Goal: Task Accomplishment & Management: Manage account settings

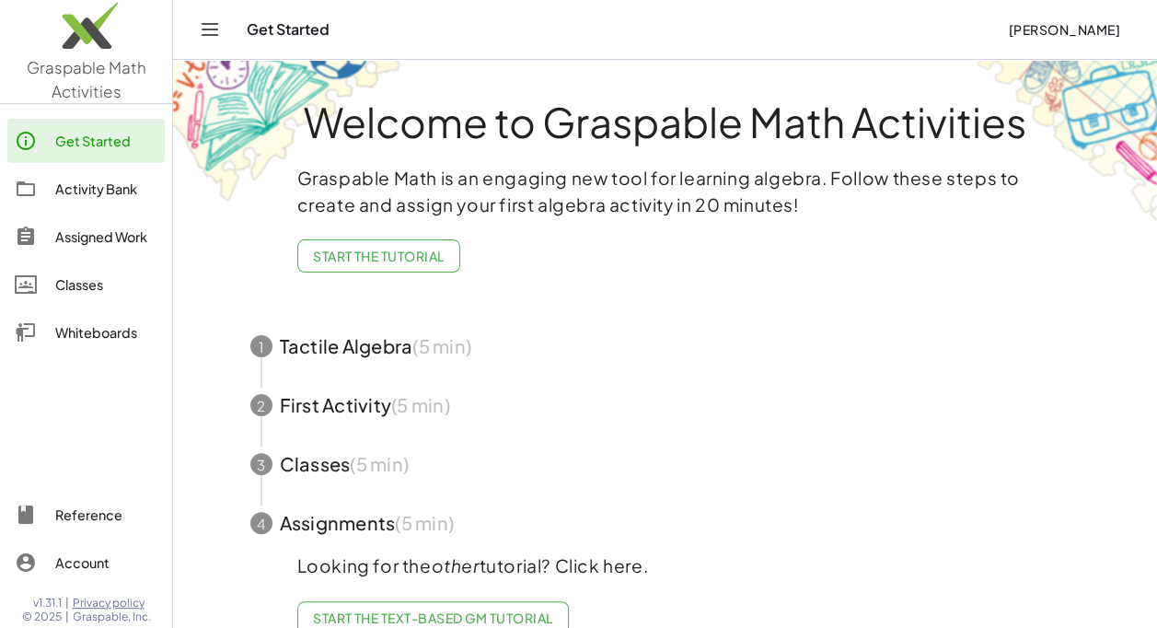
click at [88, 285] on div "Classes" at bounding box center [106, 284] width 102 height 22
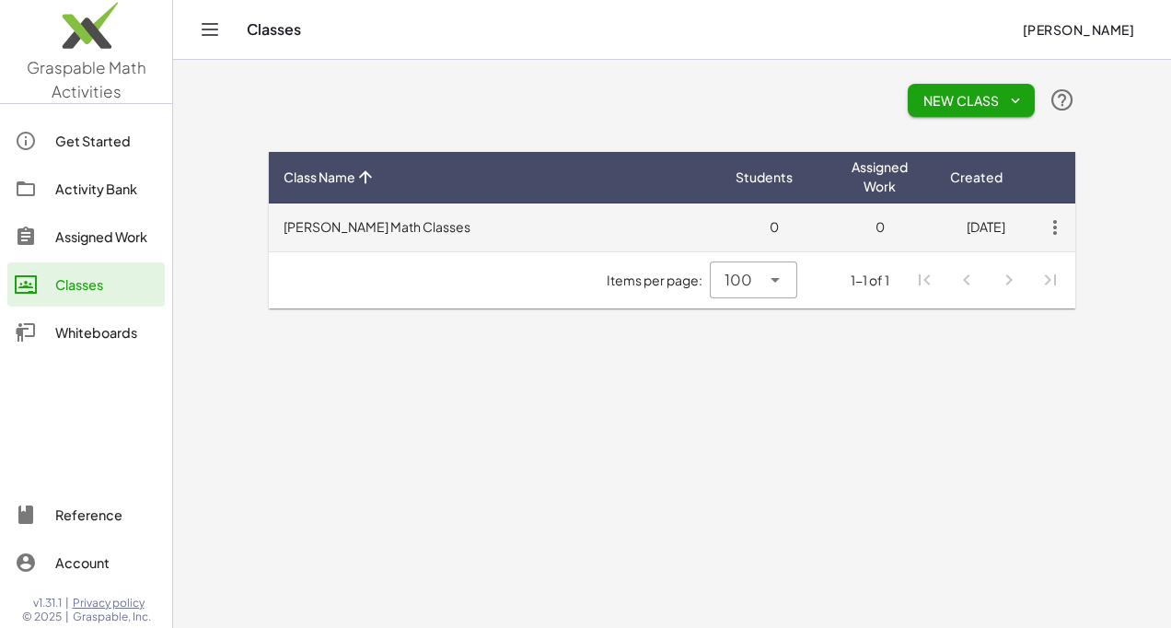
click at [1057, 230] on icon "button" at bounding box center [1055, 227] width 33 height 33
click at [343, 226] on td "[PERSON_NAME] Math Classes" at bounding box center [495, 227] width 452 height 48
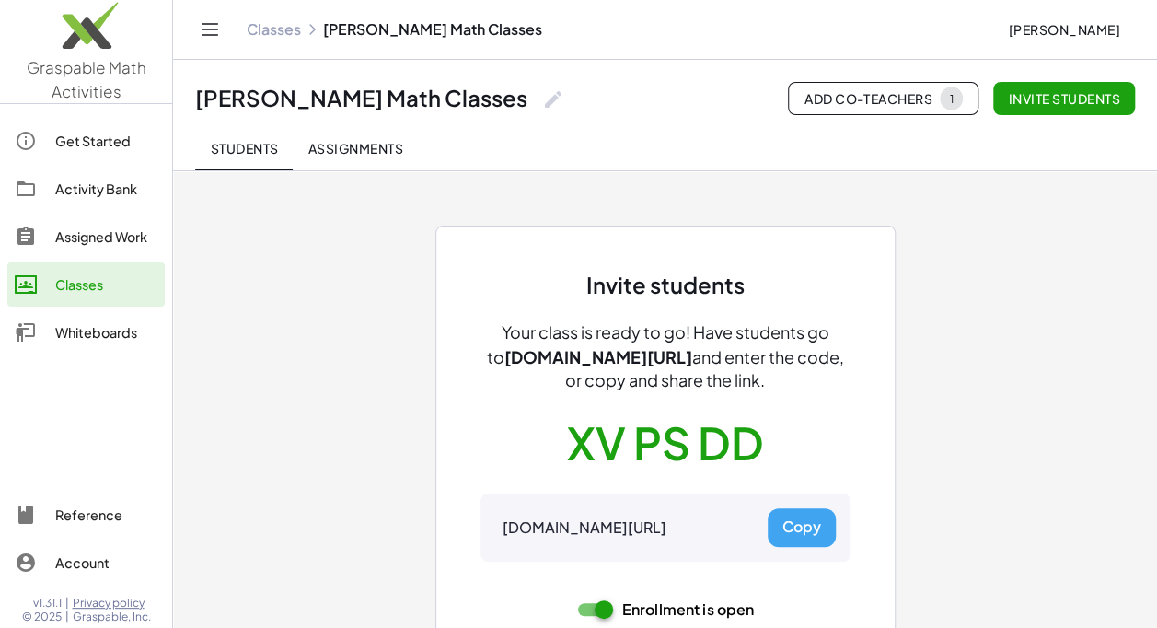
click at [17, 438] on div at bounding box center [86, 426] width 172 height 120
click at [343, 226] on div "Invite students Your class is ready to go! Have students go to [DOMAIN_NAME][UR…" at bounding box center [665, 431] width 829 height 522
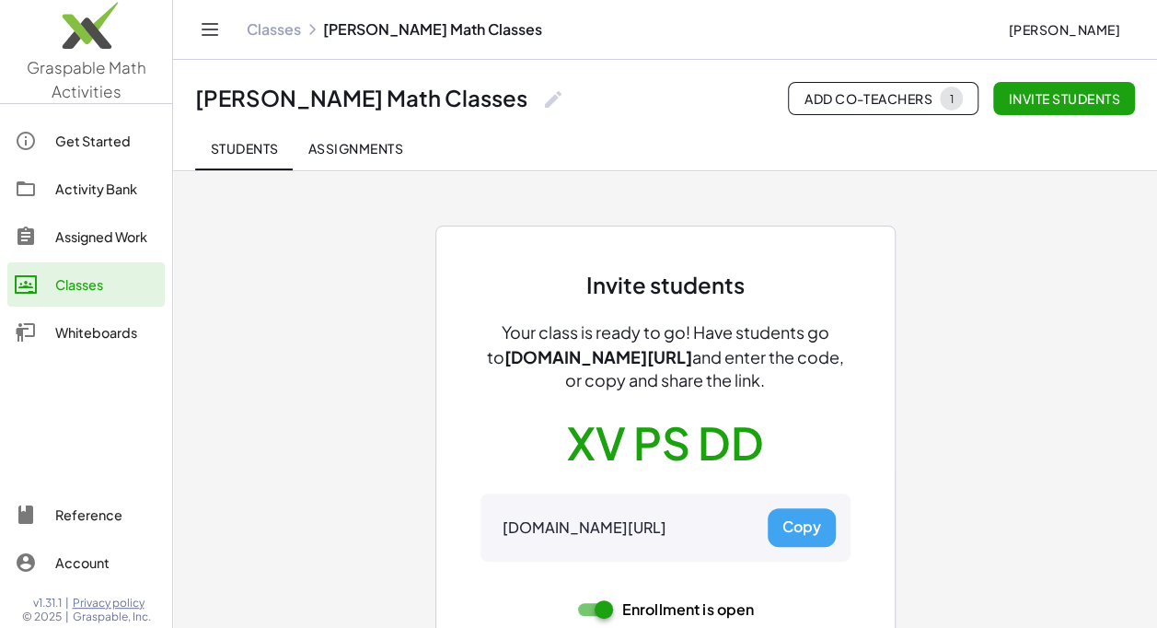
click at [343, 226] on div "Invite students Your class is ready to go! Have students go to [DOMAIN_NAME][UR…" at bounding box center [665, 431] width 829 height 522
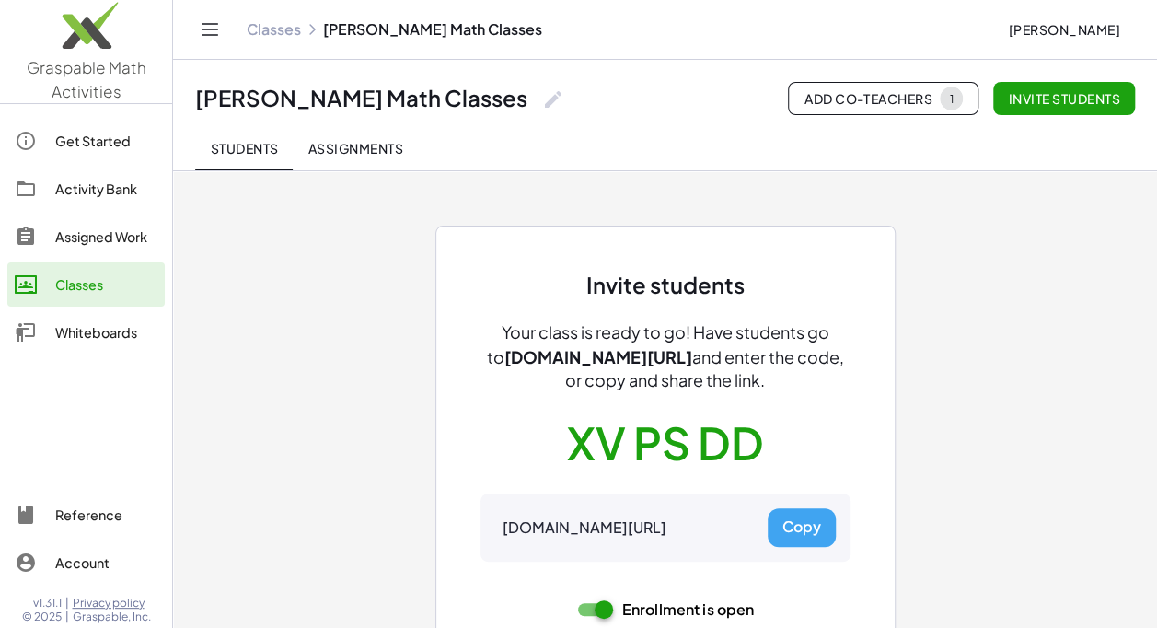
click at [343, 226] on div "Invite students Your class is ready to go! Have students go to [DOMAIN_NAME][UR…" at bounding box center [665, 431] width 829 height 522
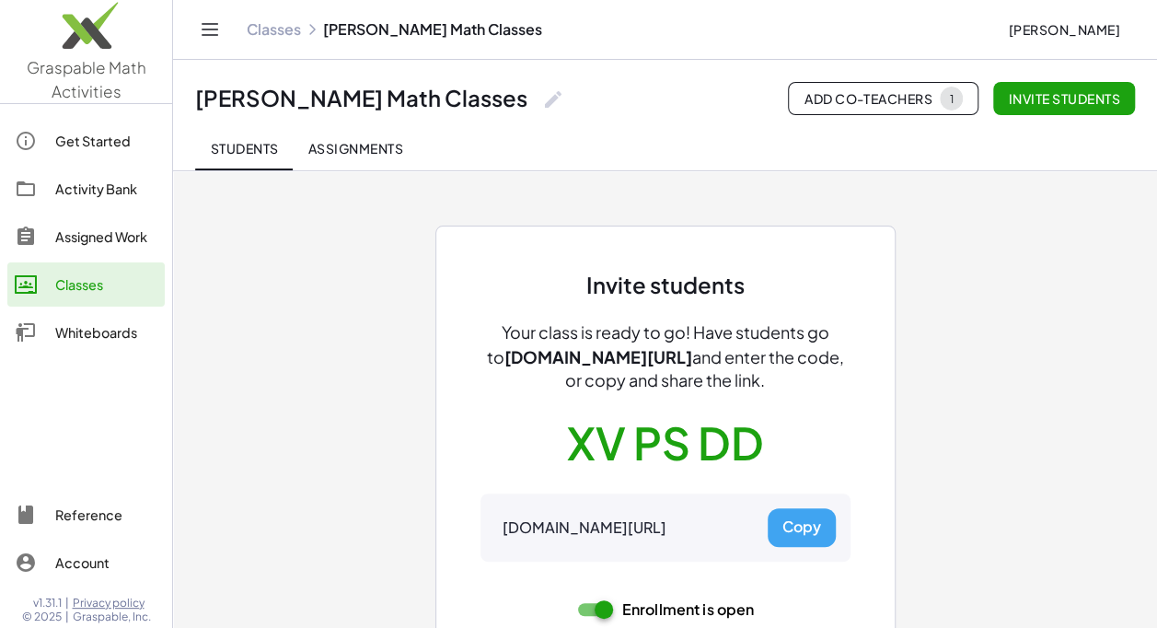
click at [343, 226] on div "Invite students Your class is ready to go! Have students go to [DOMAIN_NAME][UR…" at bounding box center [665, 431] width 829 height 522
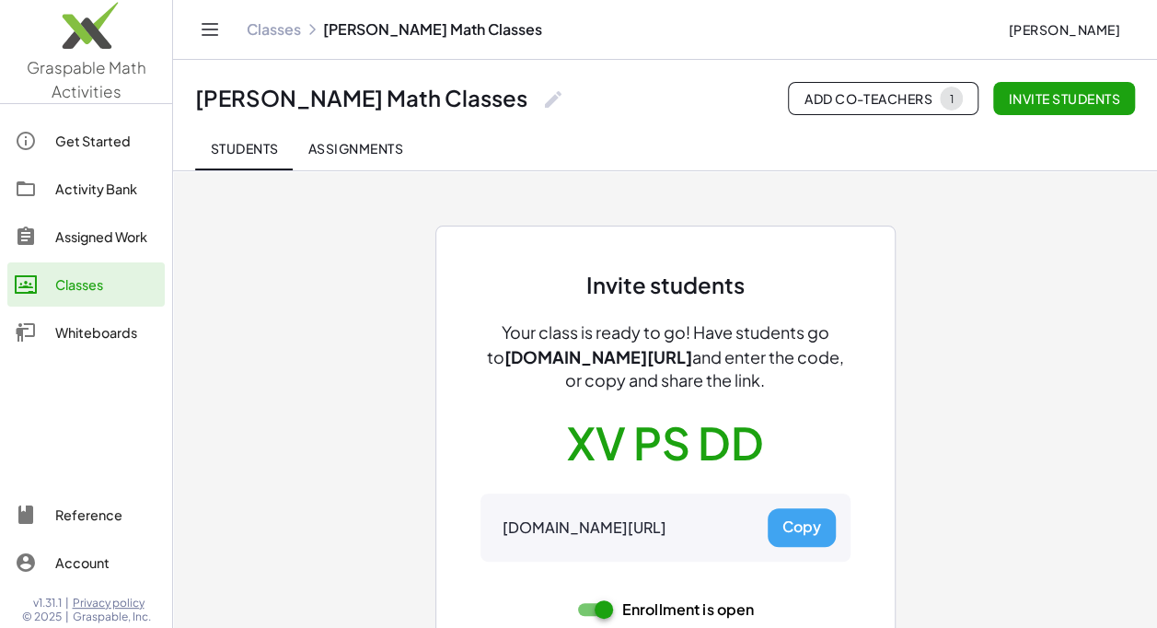
click at [343, 226] on div "Invite students Your class is ready to go! Have students go to [DOMAIN_NAME][UR…" at bounding box center [665, 431] width 829 height 522
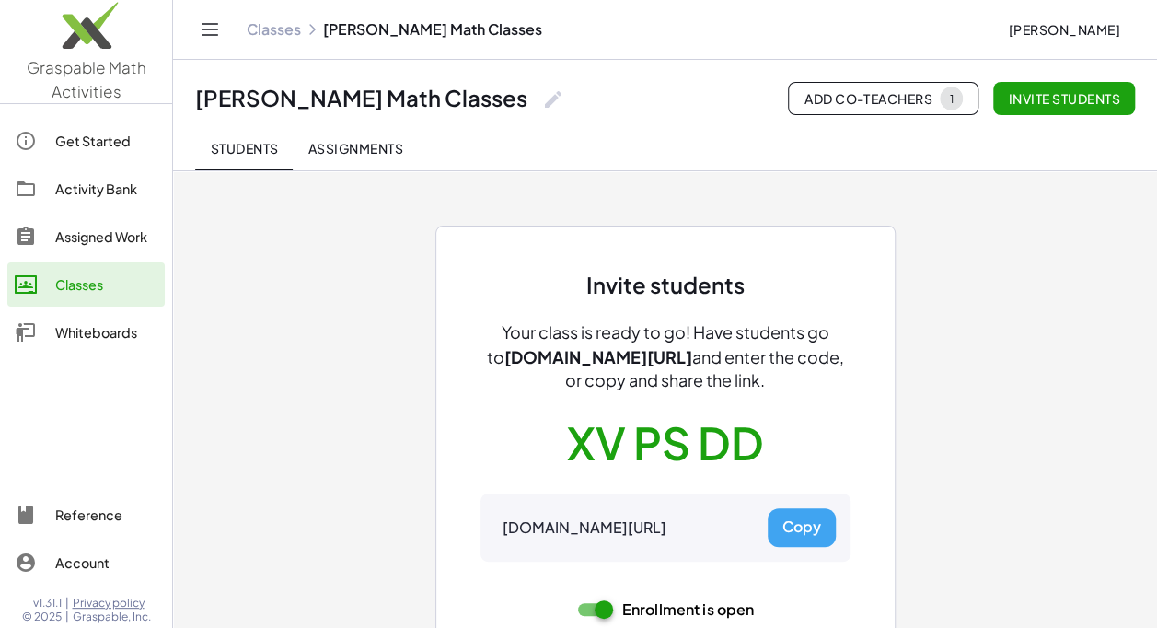
click at [343, 226] on div "Invite students Your class is ready to go! Have students go to [DOMAIN_NAME][UR…" at bounding box center [665, 431] width 829 height 522
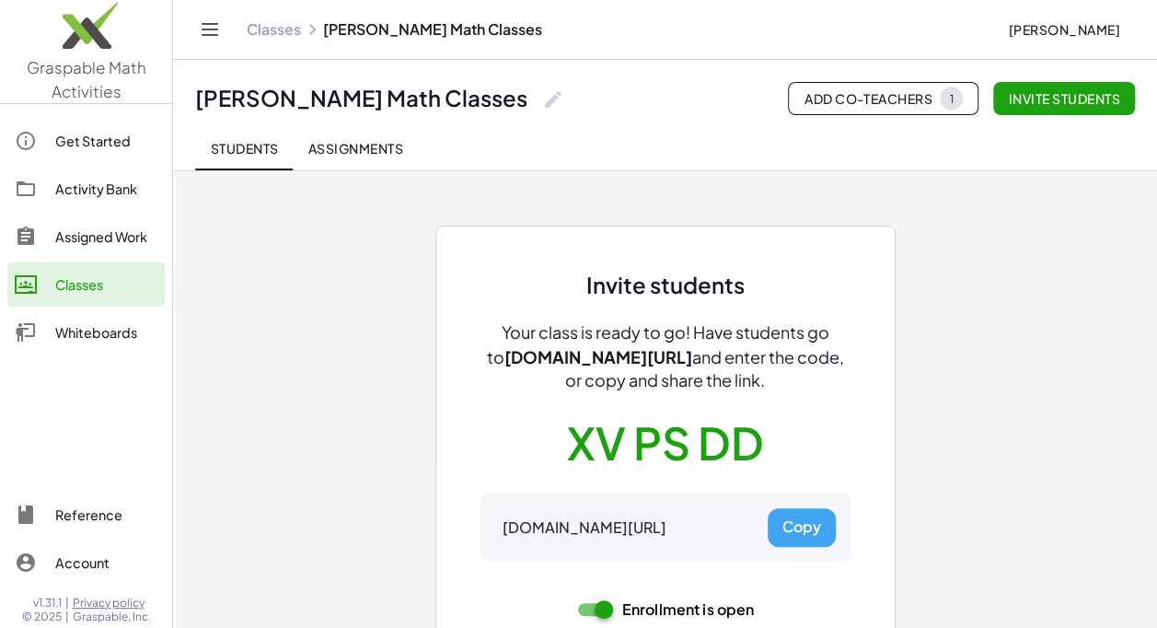
click at [343, 226] on div "Invite students Your class is ready to go! Have students go to [DOMAIN_NAME][UR…" at bounding box center [665, 431] width 829 height 522
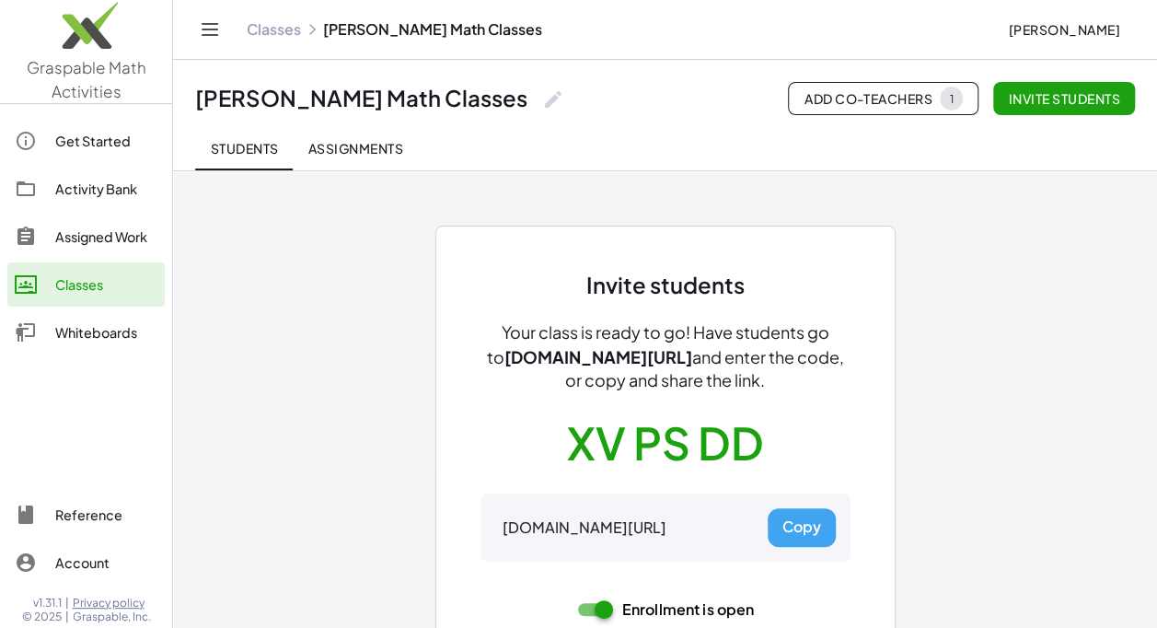
click at [343, 226] on div "Invite students Your class is ready to go! Have students go to [DOMAIN_NAME][UR…" at bounding box center [665, 431] width 829 height 522
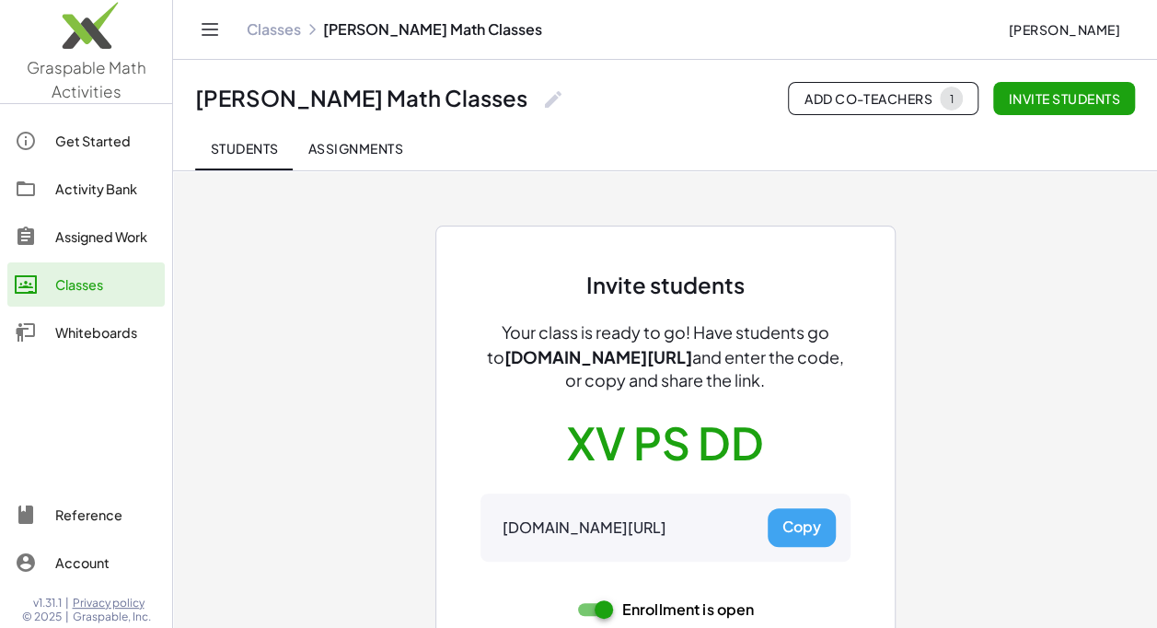
click at [343, 226] on div "Invite students Your class is ready to go! Have students go to [DOMAIN_NAME][UR…" at bounding box center [665, 431] width 829 height 522
click at [810, 512] on button "Copy" at bounding box center [802, 527] width 68 height 39
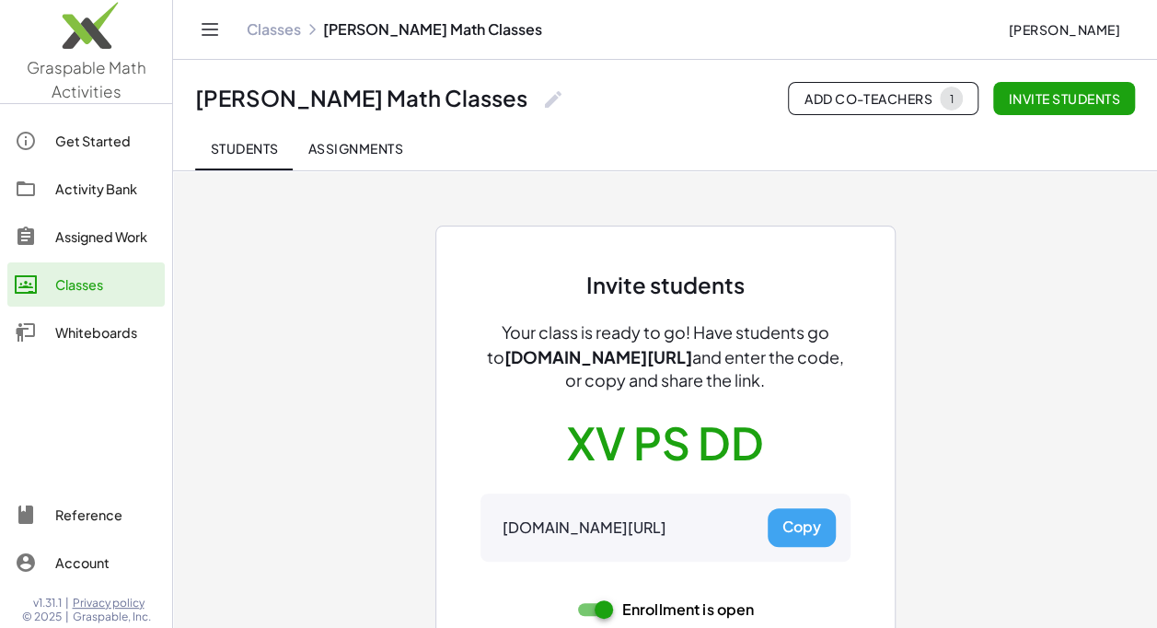
click at [807, 525] on button "Copy" at bounding box center [802, 527] width 68 height 39
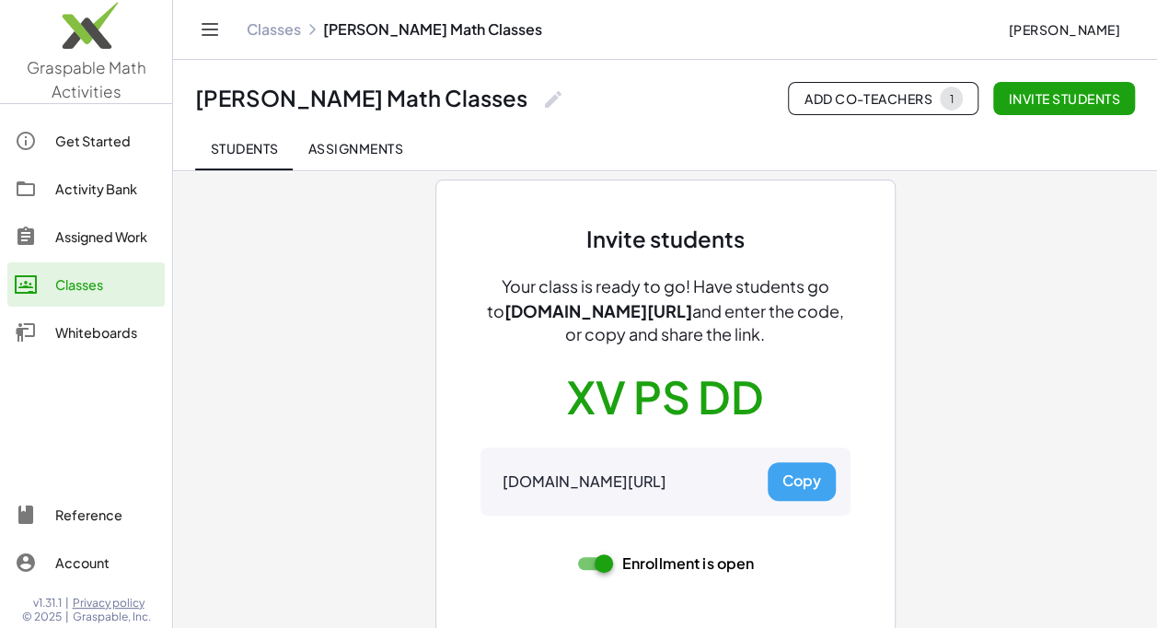
scroll to position [61, 0]
